Goal: Find specific page/section

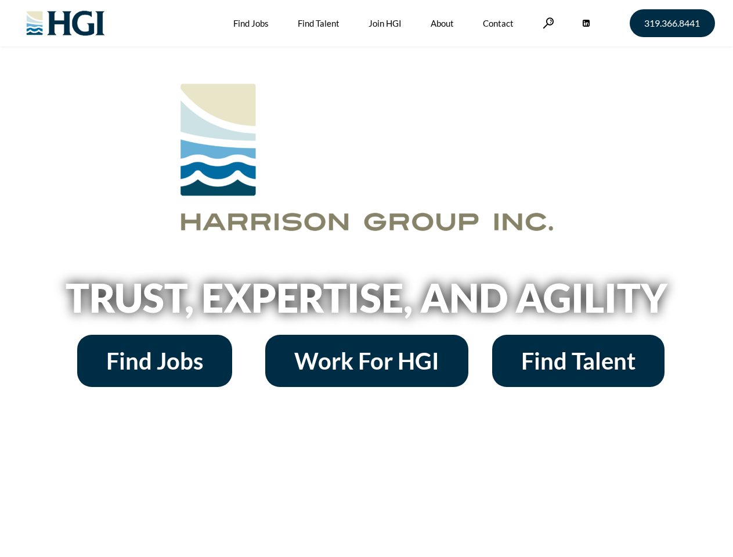
click at [366, 279] on h2 "Trust, Expertise, and Agility" at bounding box center [367, 297] width 662 height 39
click at [547, 23] on link at bounding box center [549, 22] width 12 height 11
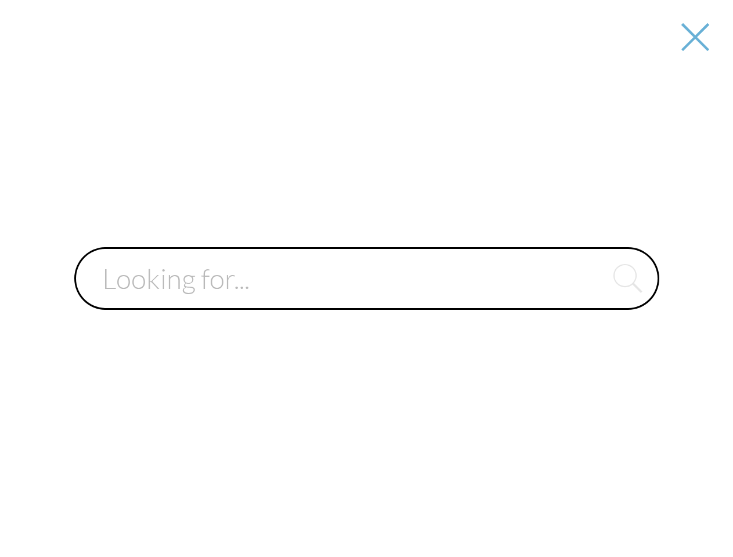
click at [366, 302] on input "text" at bounding box center [366, 278] width 585 height 63
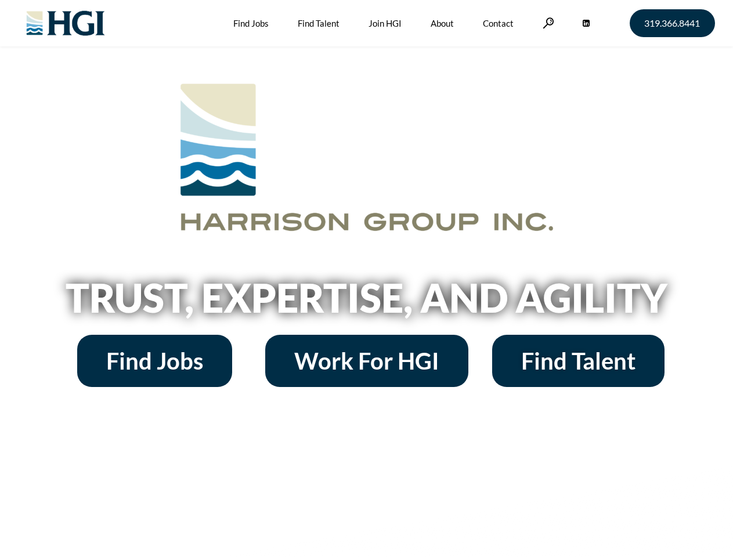
click at [366, 279] on h2 "Trust, Expertise, and Agility" at bounding box center [367, 297] width 662 height 39
click at [547, 23] on link at bounding box center [549, 22] width 12 height 11
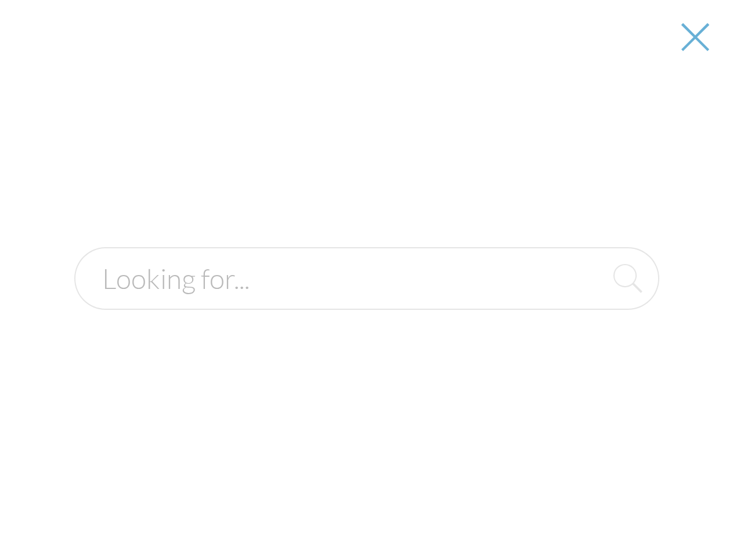
click at [366, 302] on h2 "Trust, Expertise, and Agility" at bounding box center [367, 297] width 662 height 39
